Goal: Information Seeking & Learning: Learn about a topic

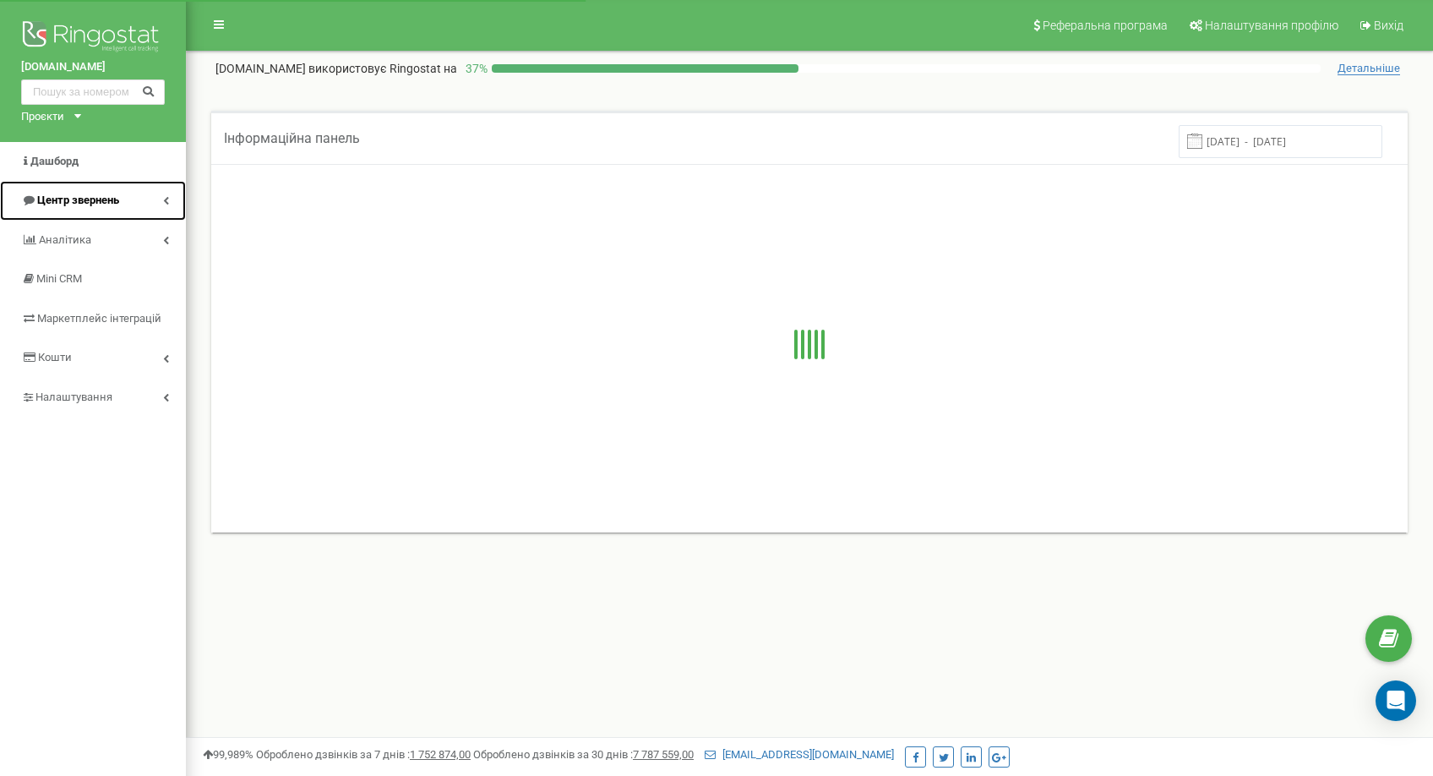
click at [54, 189] on link "Центр звернень" at bounding box center [93, 201] width 186 height 40
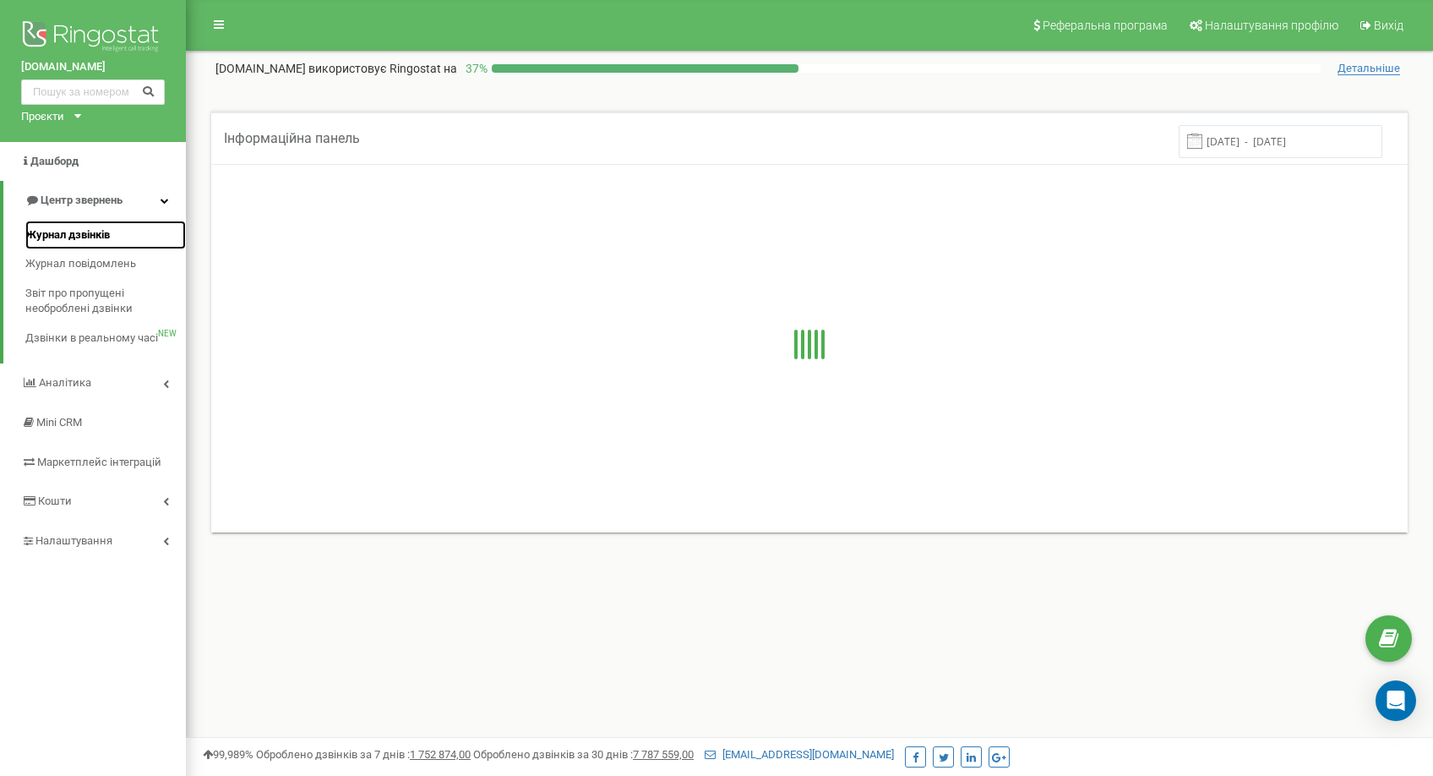
click at [79, 235] on span "Журнал дзвінків" at bounding box center [67, 235] width 84 height 16
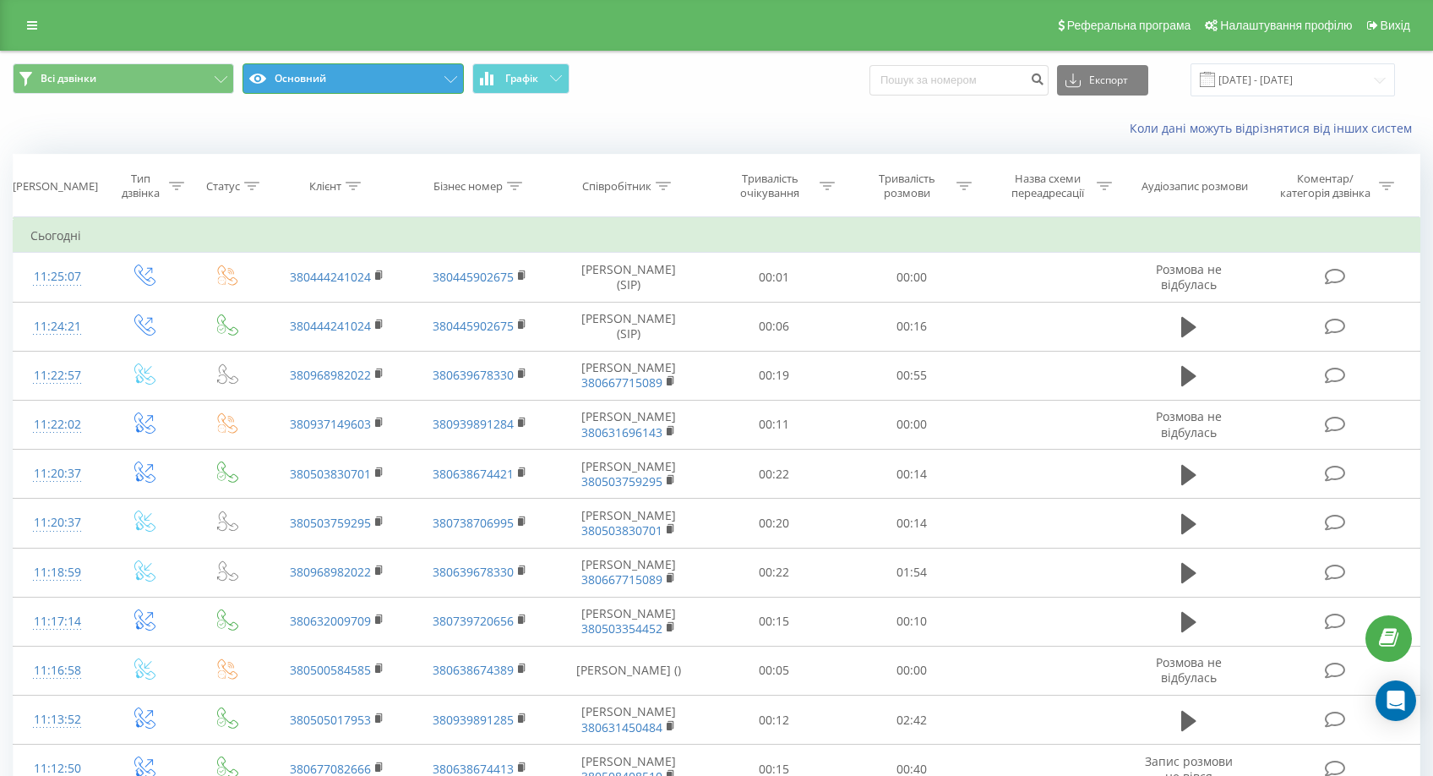
click at [434, 84] on button "Основний" at bounding box center [352, 78] width 221 height 30
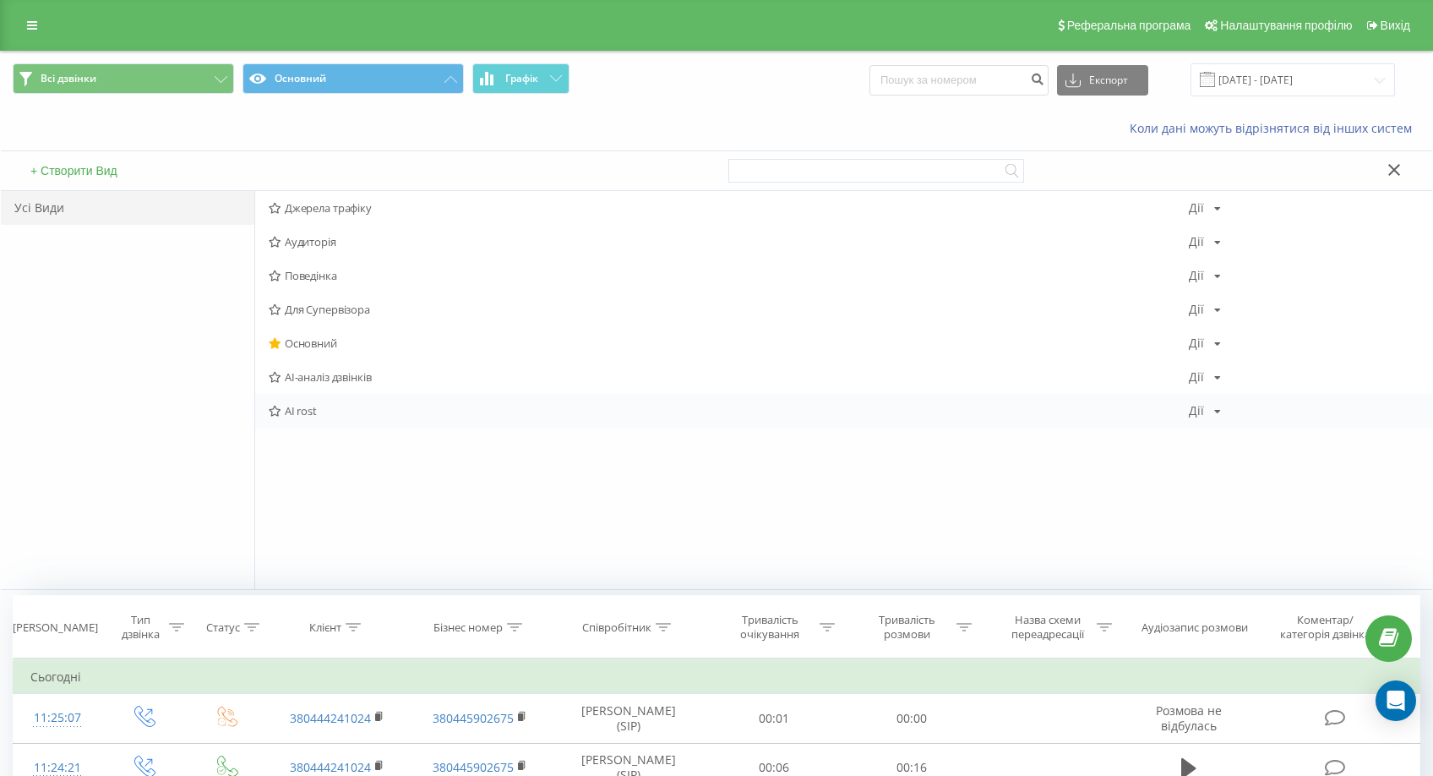
click at [304, 413] on span "AI rost" at bounding box center [729, 411] width 920 height 12
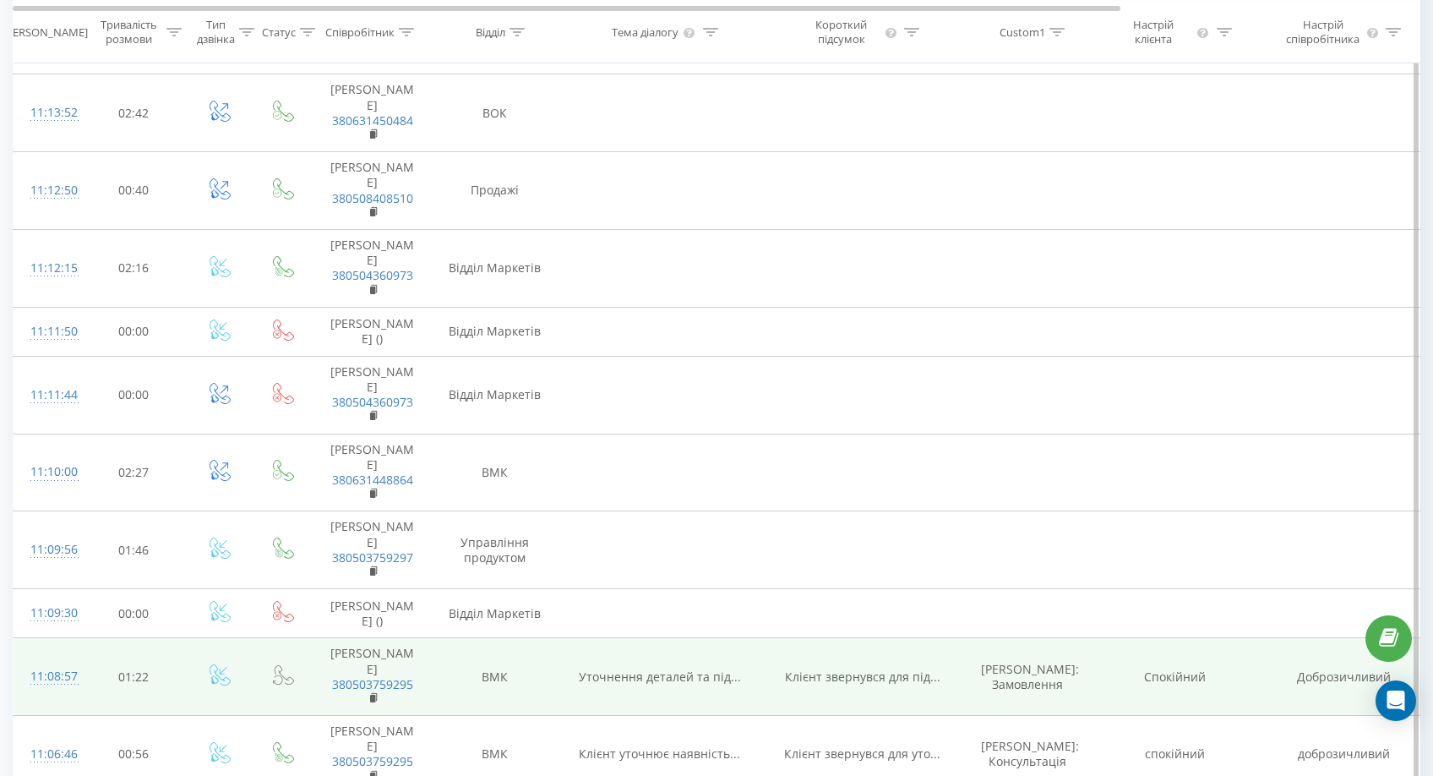
scroll to position [1183, 0]
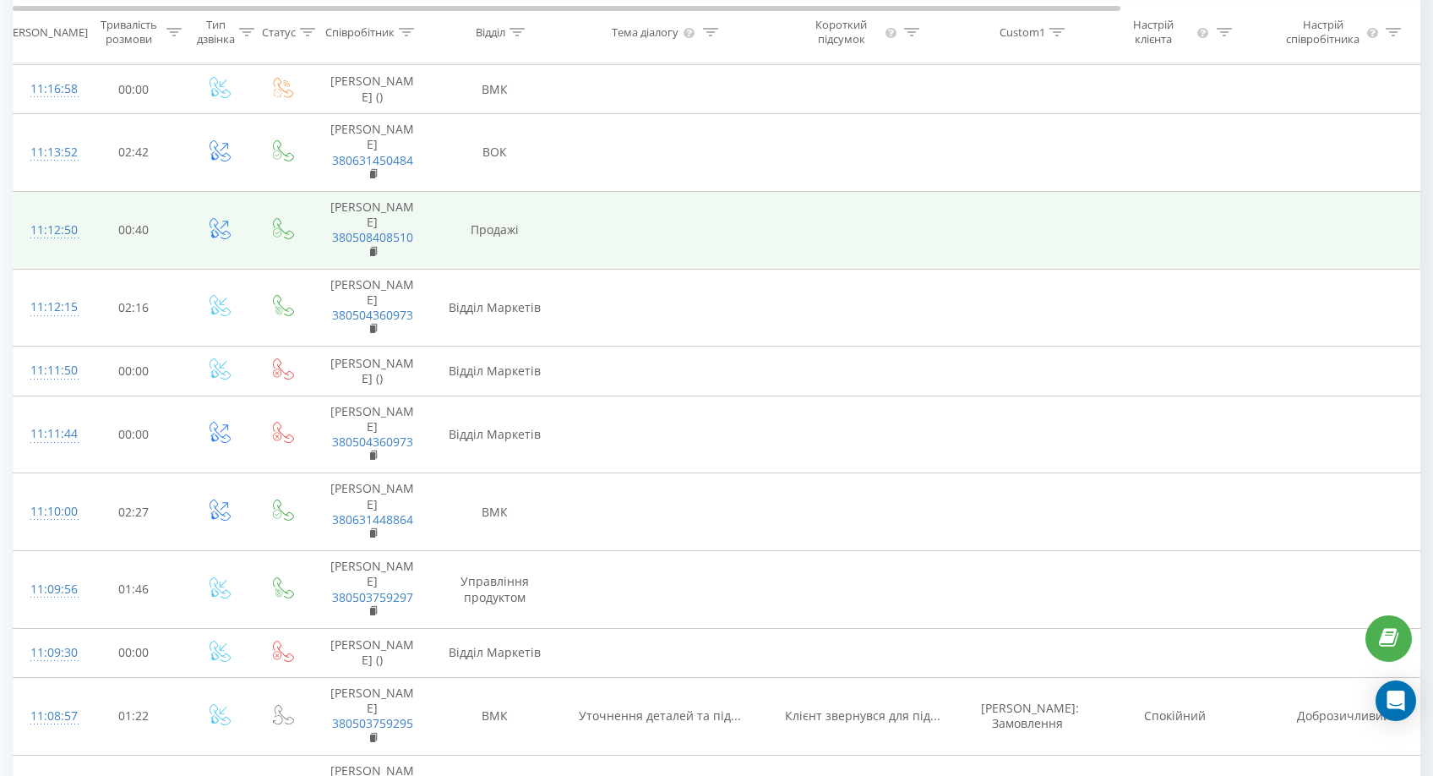
scroll to position [1098, 0]
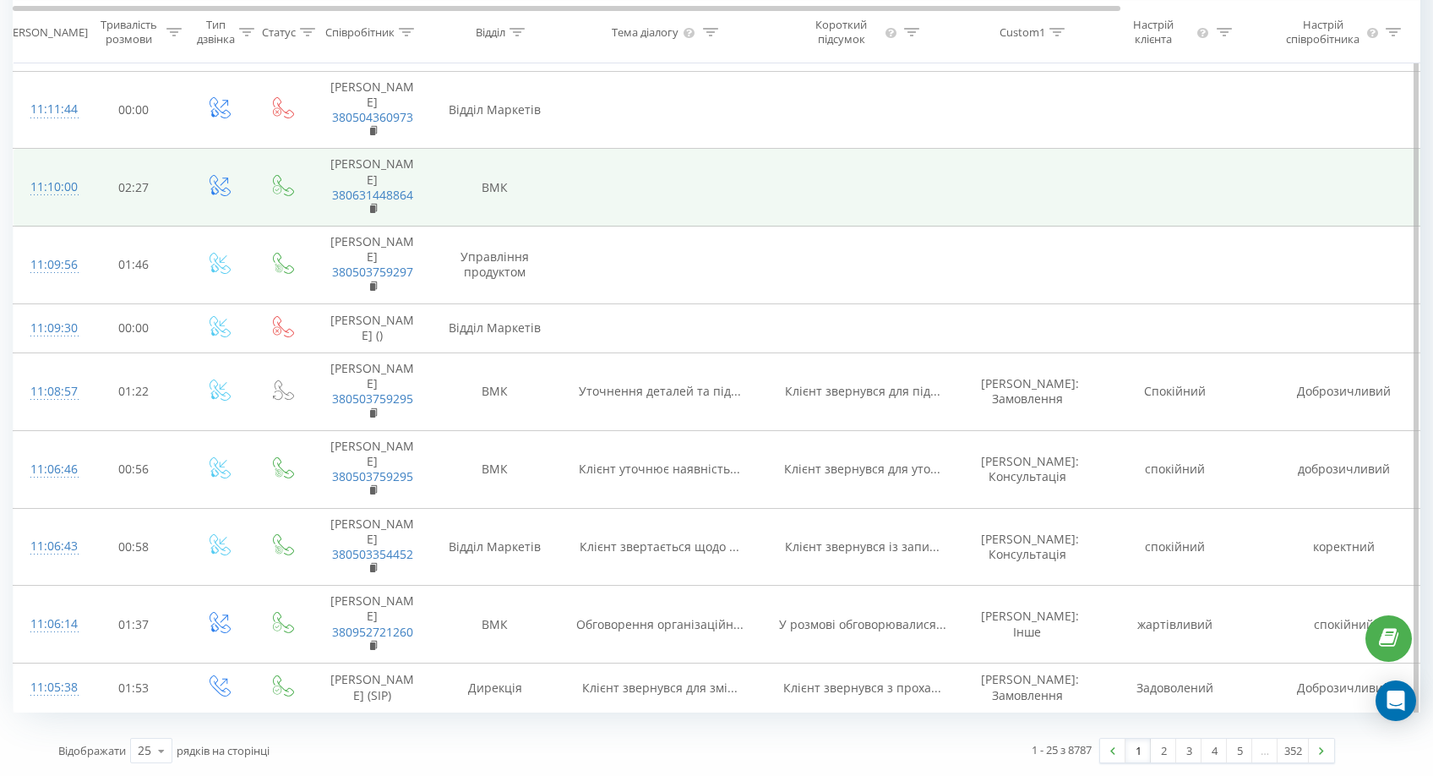
scroll to position [1436, 0]
